Goal: Find specific page/section: Find specific page/section

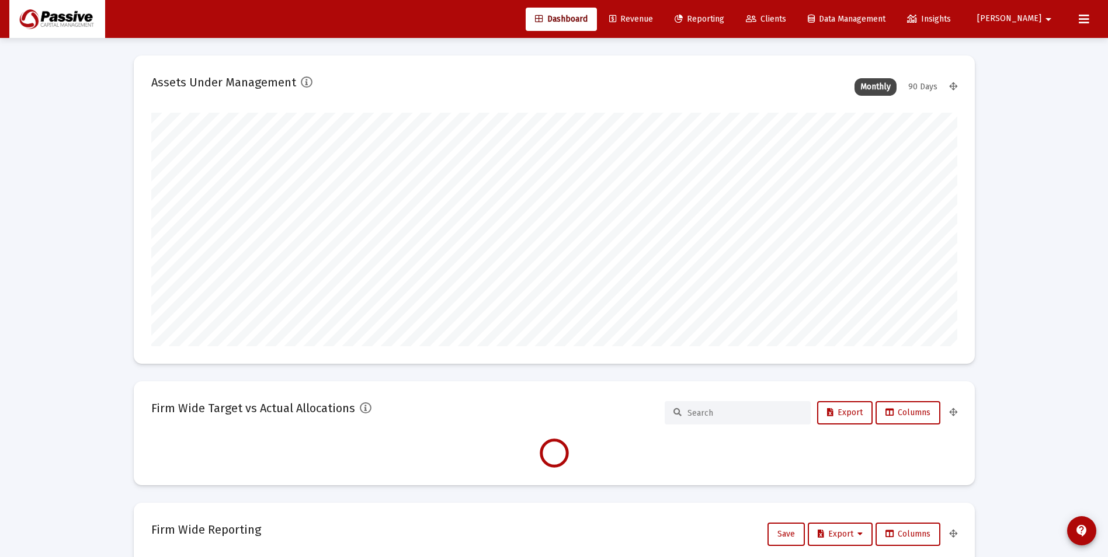
scroll to position [234, 806]
click at [1074, 26] on button at bounding box center [1083, 19] width 23 height 23
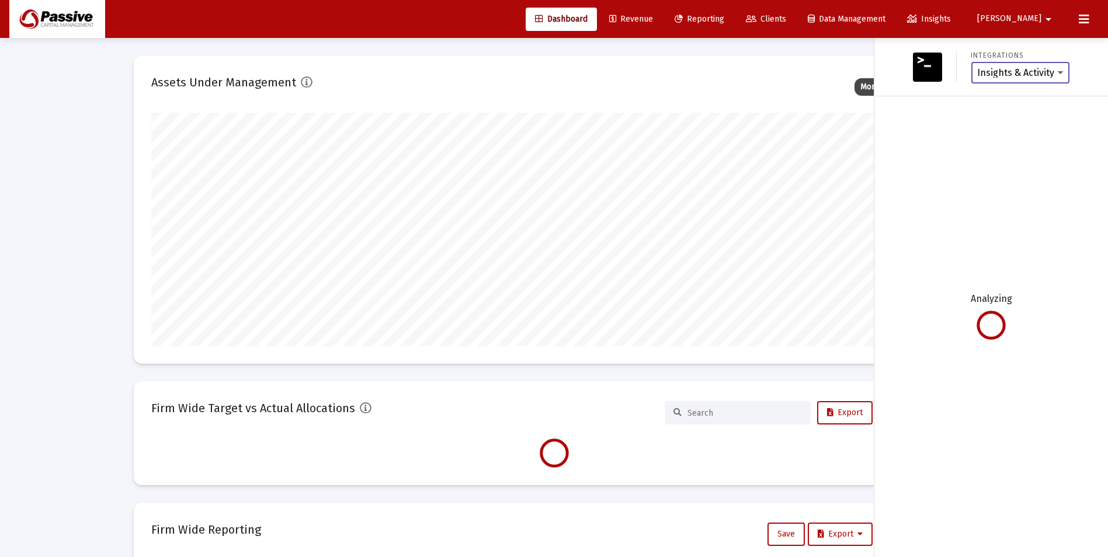
scroll to position [234, 434]
type input "[DATE]"
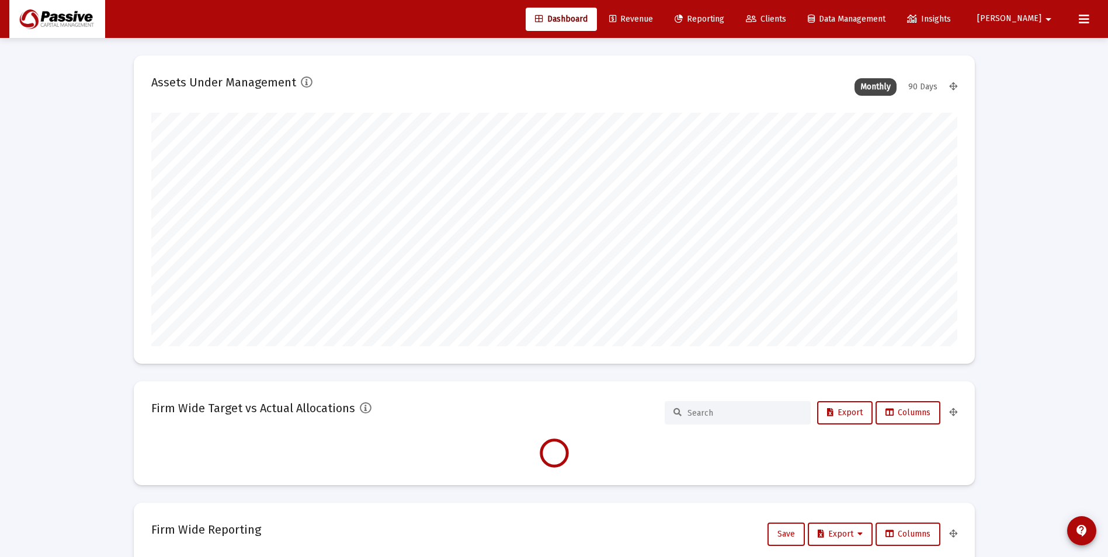
type input "[DATE]"
click at [1080, 26] on icon at bounding box center [1083, 19] width 11 height 14
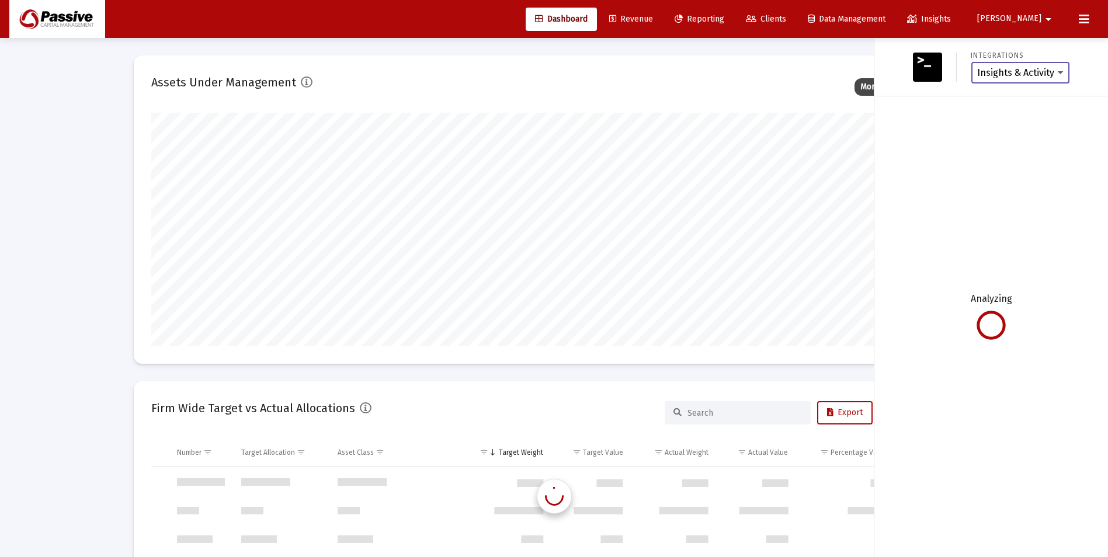
scroll to position [3924, 0]
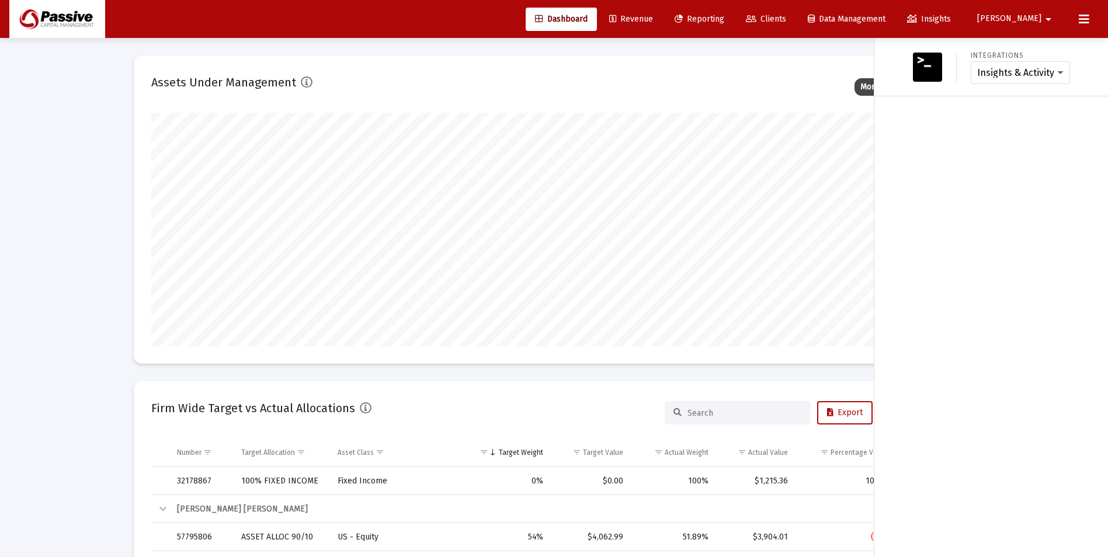
click at [1036, 311] on div "Integrations Insights & Activity Wealthbox" at bounding box center [991, 297] width 234 height 519
click at [795, 13] on link "Clients" at bounding box center [765, 19] width 59 height 23
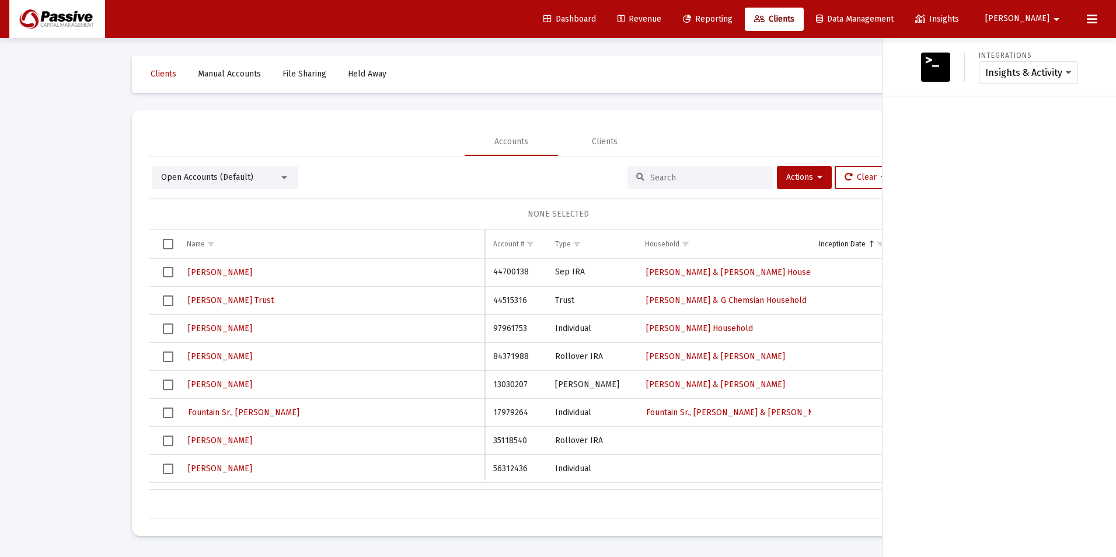
click at [1087, 26] on button at bounding box center [1092, 19] width 23 height 23
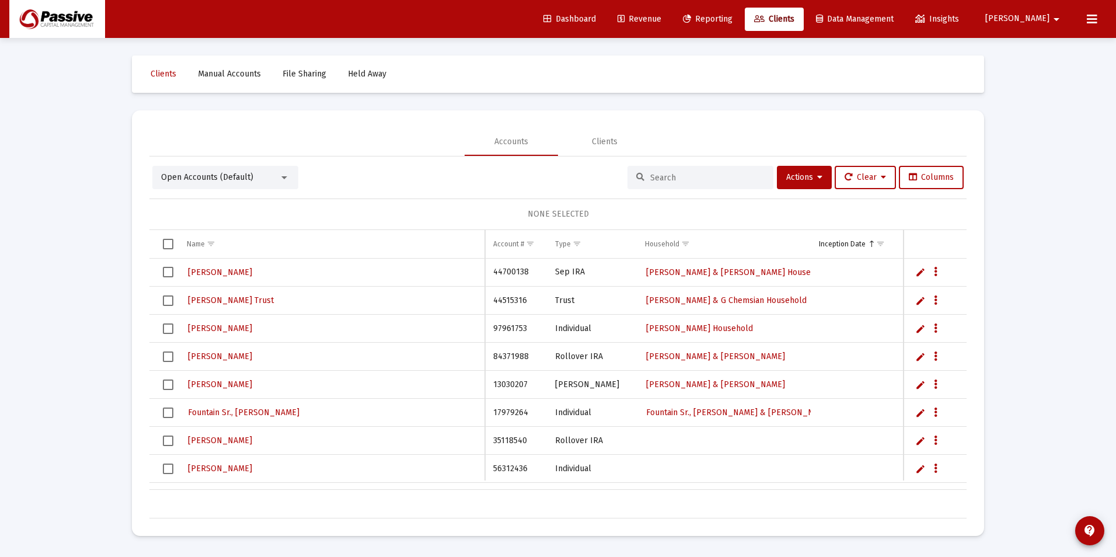
click at [712, 177] on input at bounding box center [707, 178] width 114 height 10
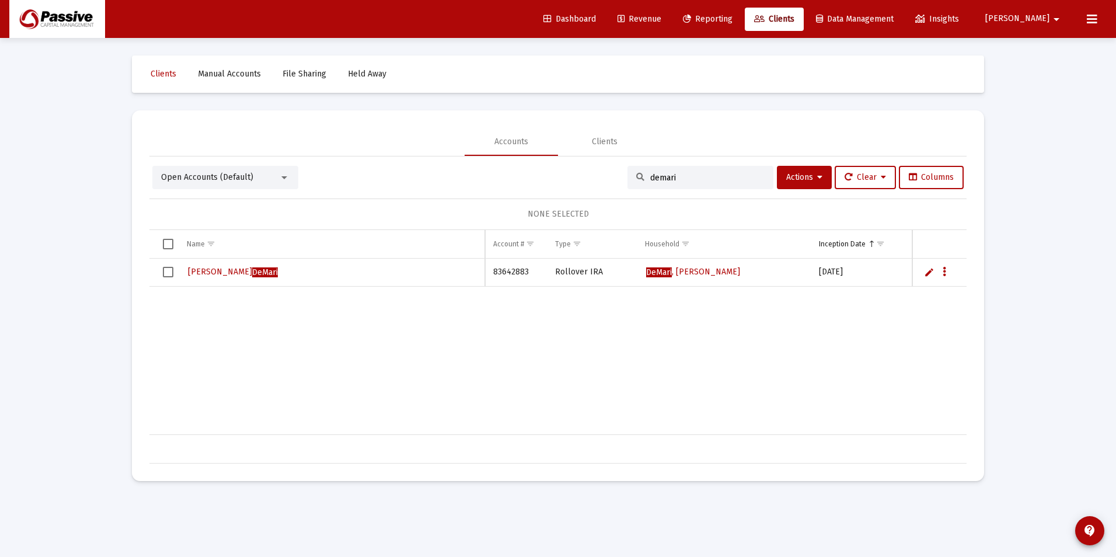
type input "demari"
drag, startPoint x: 217, startPoint y: 267, endPoint x: 249, endPoint y: 286, distance: 36.7
click at [252, 268] on span "DeMari" at bounding box center [265, 272] width 26 height 10
